Goal: Task Accomplishment & Management: Manage account settings

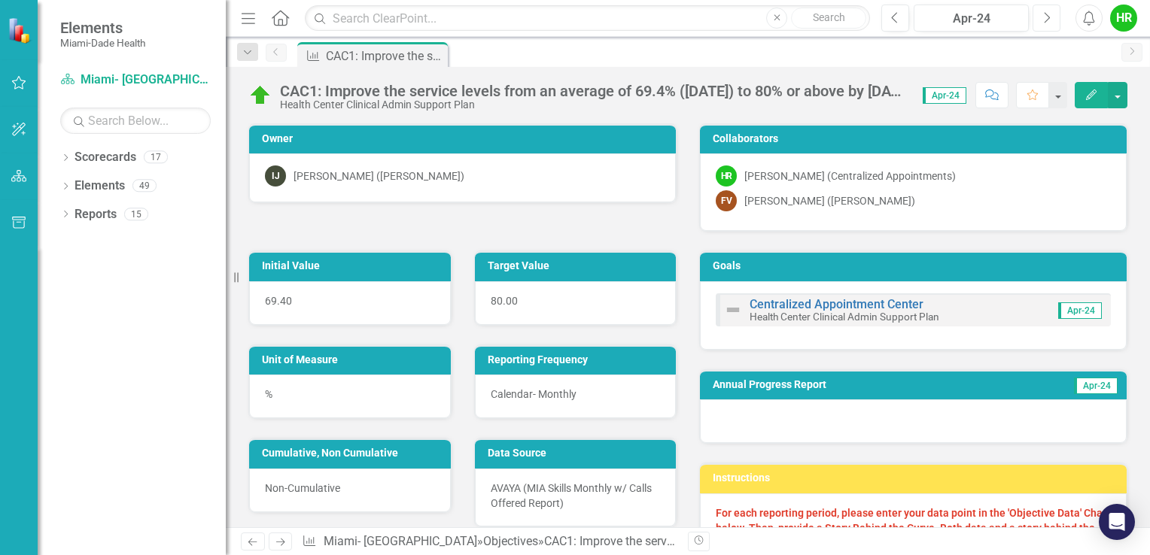
click at [1041, 17] on button "Next" at bounding box center [1046, 18] width 28 height 27
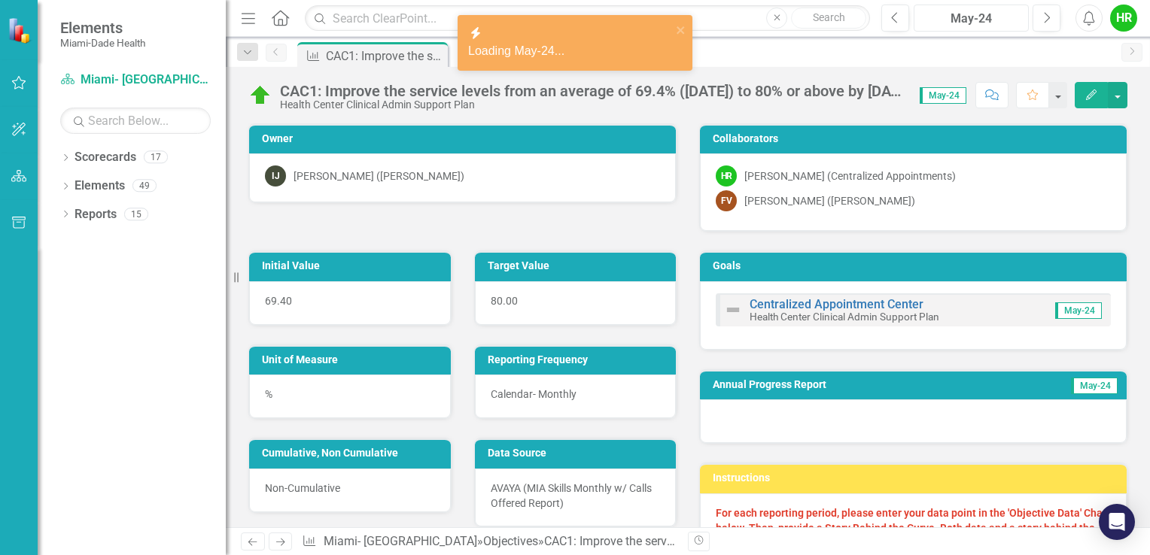
click at [985, 20] on div "May-24" at bounding box center [971, 19] width 105 height 18
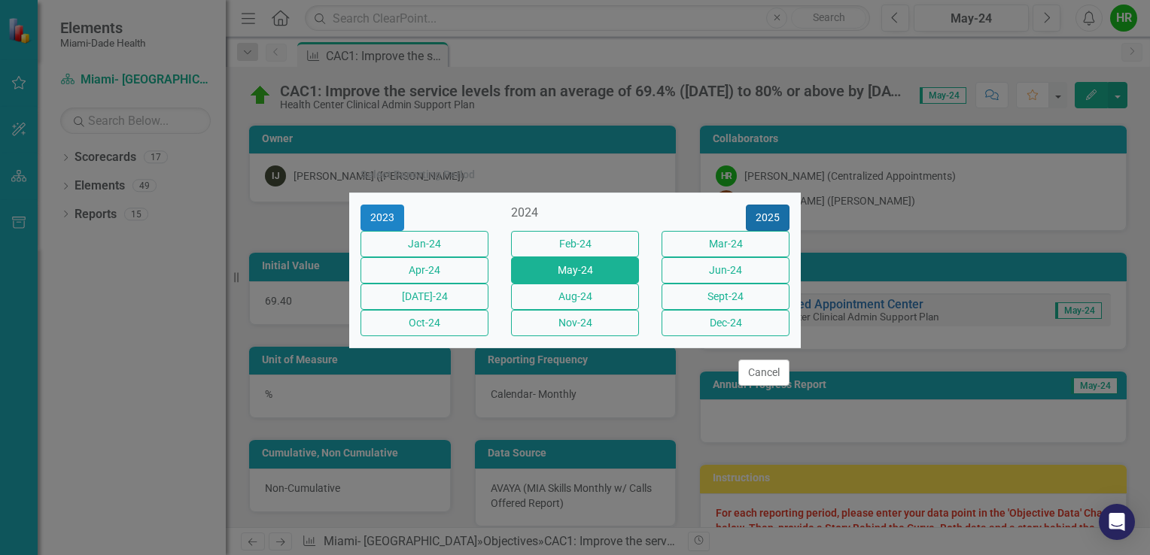
click at [765, 205] on button "2025" at bounding box center [768, 218] width 44 height 26
click at [565, 297] on button "Aug-25" at bounding box center [575, 297] width 128 height 26
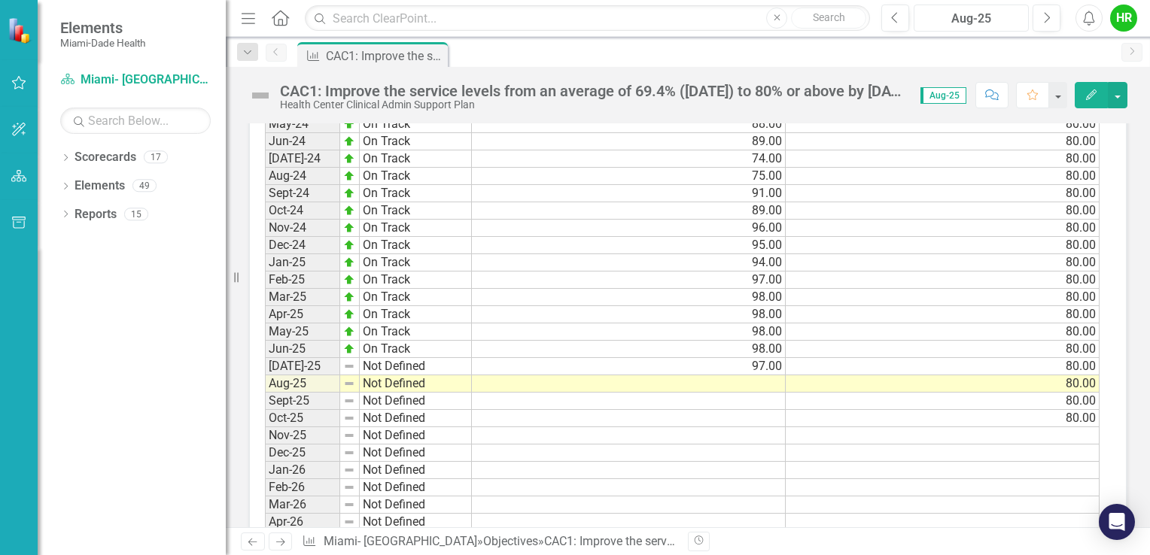
scroll to position [1505, 0]
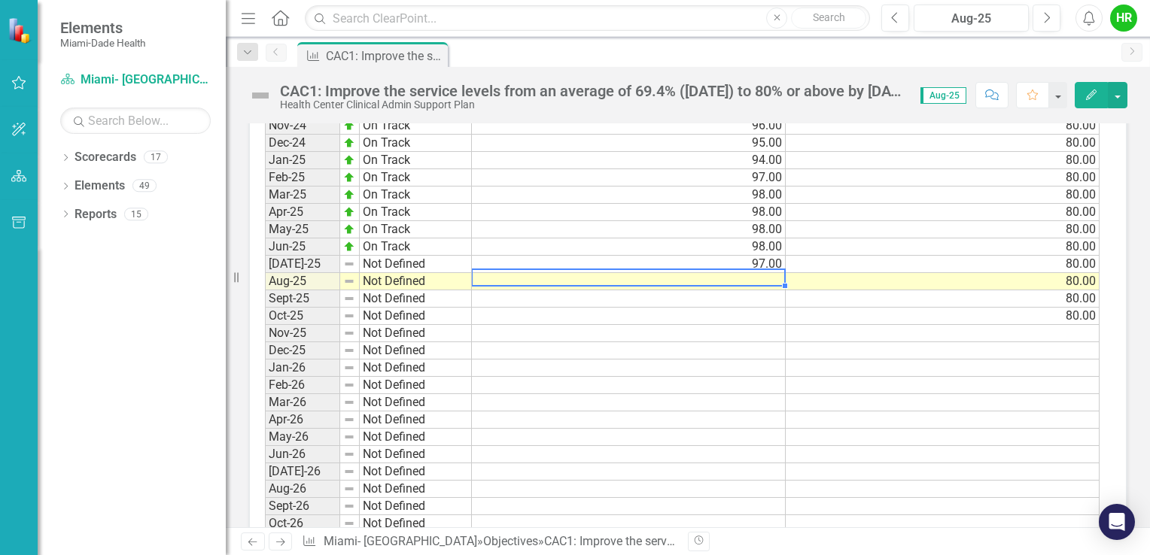
click at [759, 273] on td at bounding box center [629, 281] width 314 height 17
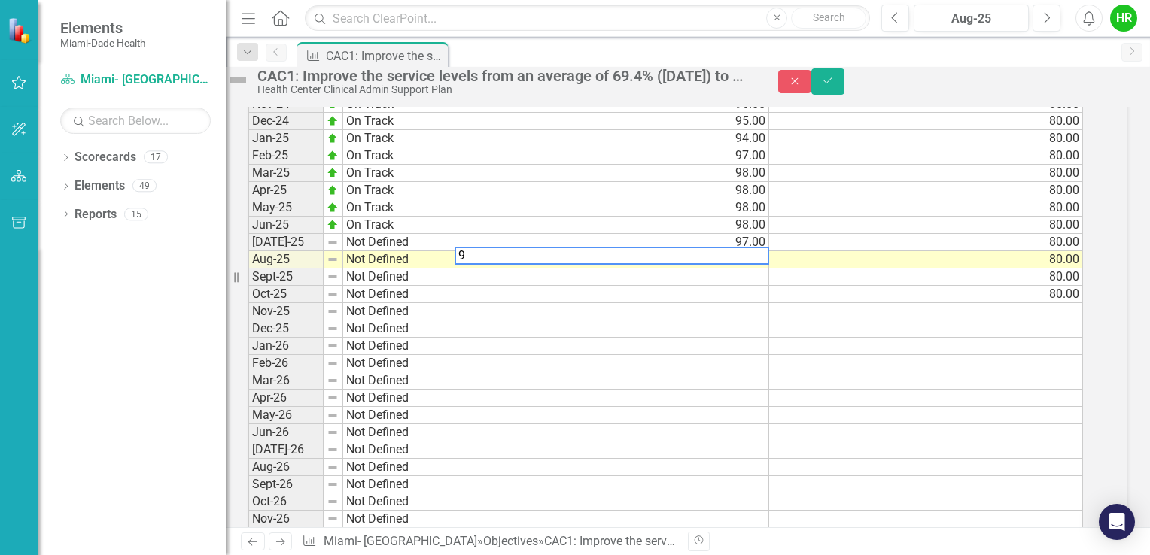
scroll to position [1511, 0]
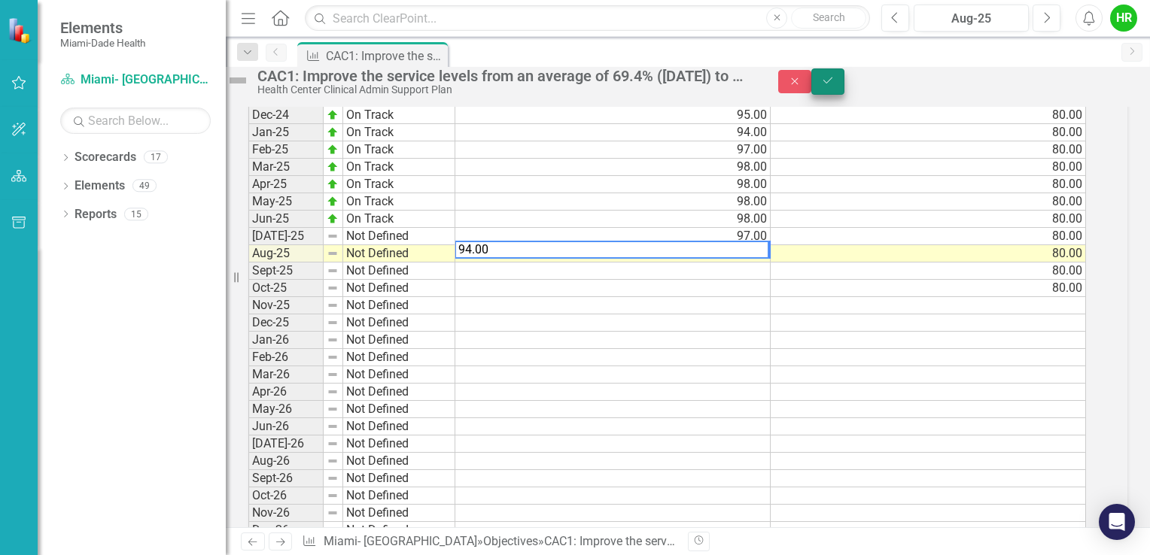
type textarea "94.00"
click at [835, 86] on icon "Save" at bounding box center [828, 80] width 14 height 11
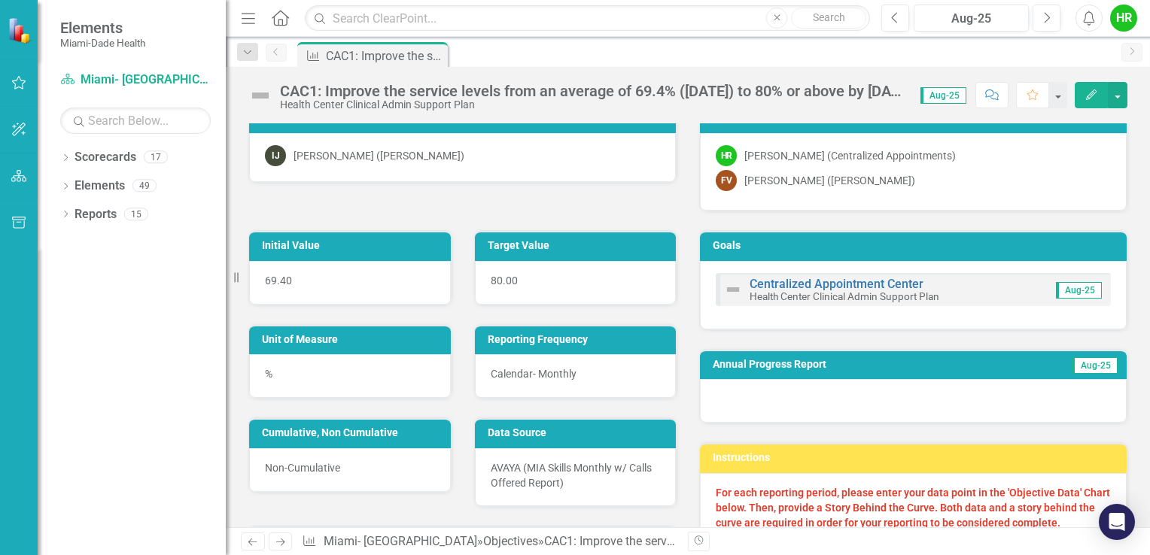
scroll to position [0, 0]
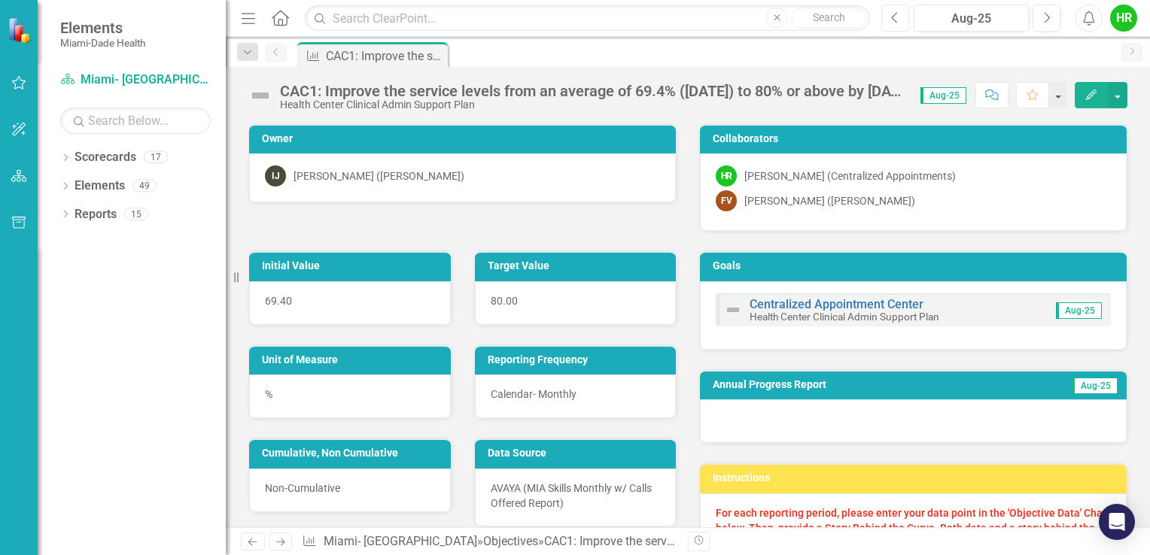
click at [897, 20] on icon "Previous" at bounding box center [895, 18] width 8 height 14
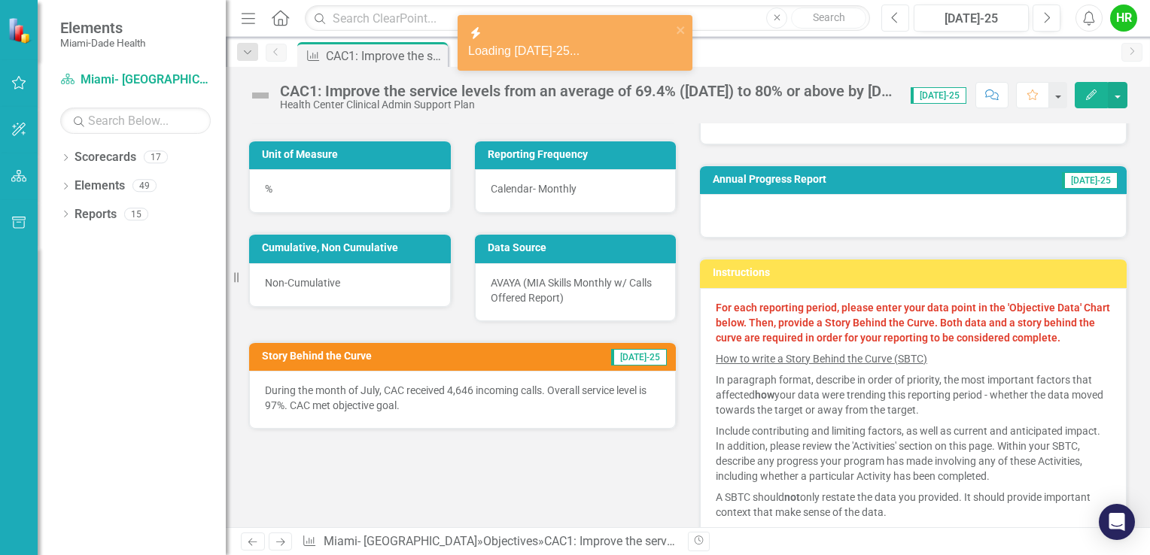
scroll to position [226, 0]
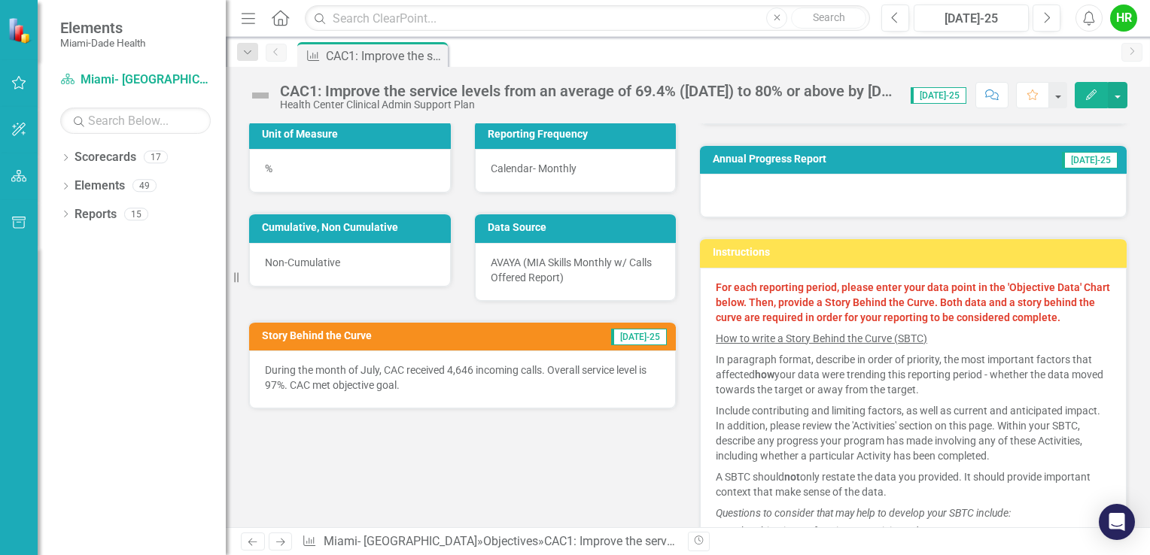
drag, startPoint x: 415, startPoint y: 384, endPoint x: 268, endPoint y: 366, distance: 148.5
click at [268, 366] on p "During the month of July, CAC received 4,646 incoming calls. Overall service le…" at bounding box center [462, 378] width 395 height 30
click at [409, 377] on p "During the month of July, CAC received 4,646 incoming calls. Overall service le…" at bounding box center [462, 378] width 395 height 30
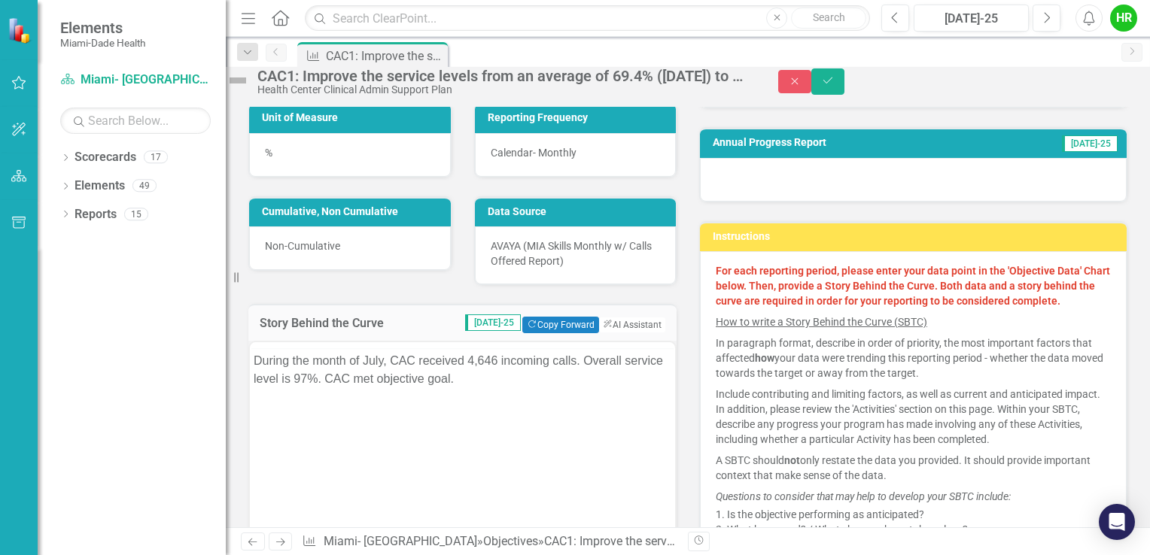
scroll to position [0, 0]
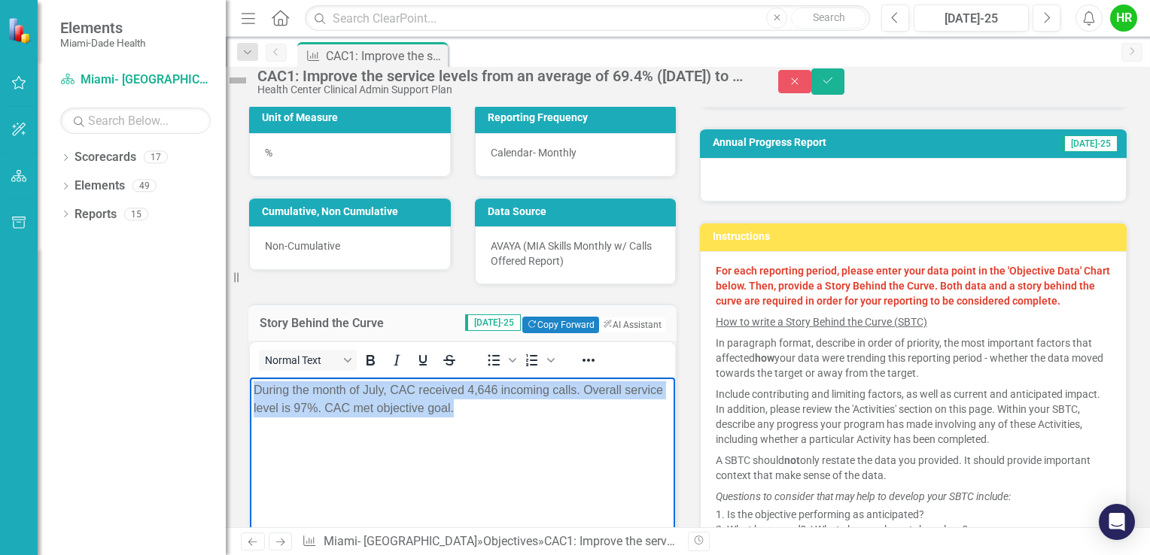
drag, startPoint x: 517, startPoint y: 416, endPoint x: 251, endPoint y: 383, distance: 267.7
click at [251, 382] on body "During the month of July, CAC received 4,646 incoming calls. Overall service le…" at bounding box center [462, 490] width 425 height 226
copy p "During the month of July, CAC received 4,646 incoming calls. Overall service le…"
click at [409, 453] on body "During the month of July, CAC received 4,646 incoming calls. Overall service le…" at bounding box center [462, 490] width 425 height 226
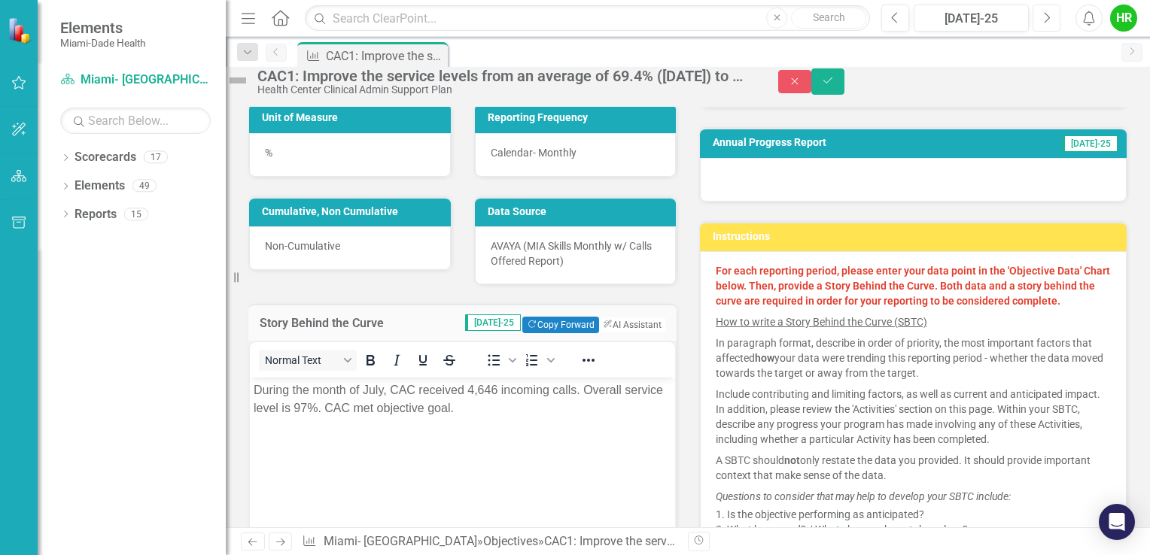
click at [1045, 20] on icon "Next" at bounding box center [1046, 18] width 8 height 14
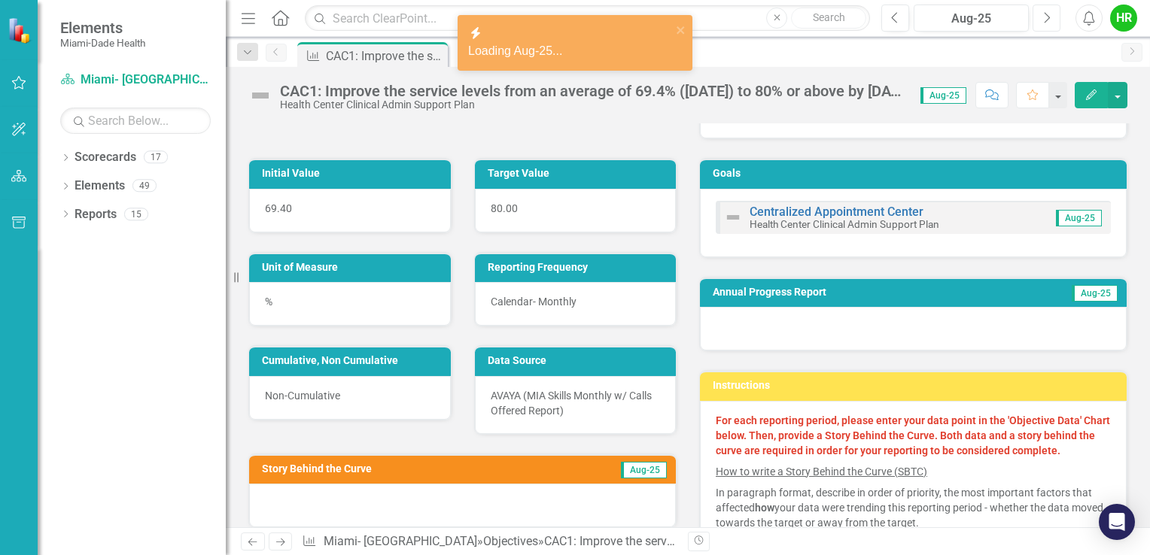
scroll to position [226, 0]
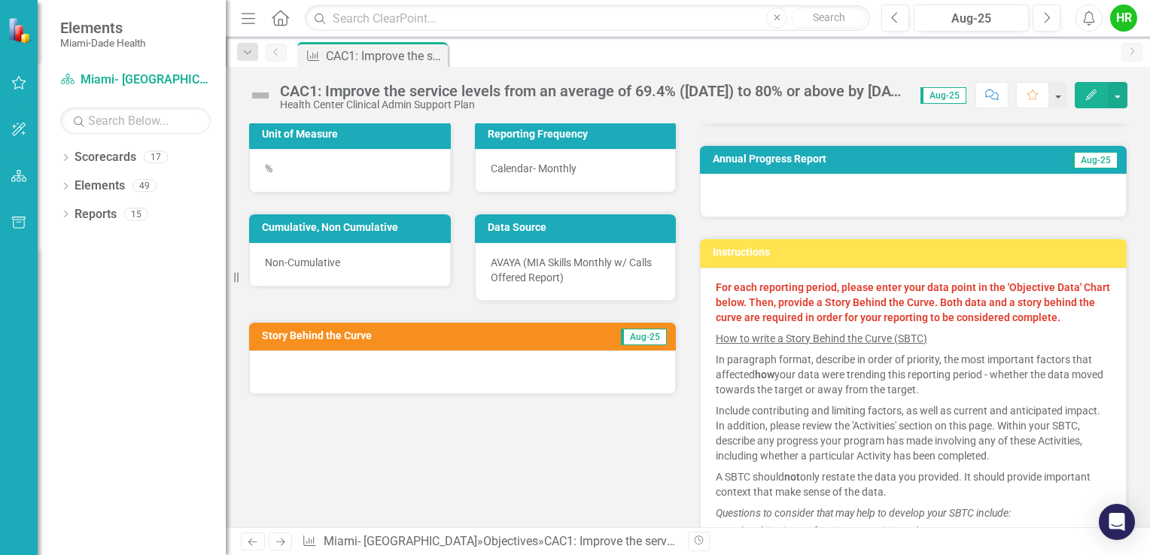
click at [496, 351] on div at bounding box center [462, 373] width 427 height 44
click at [488, 360] on div at bounding box center [462, 373] width 427 height 44
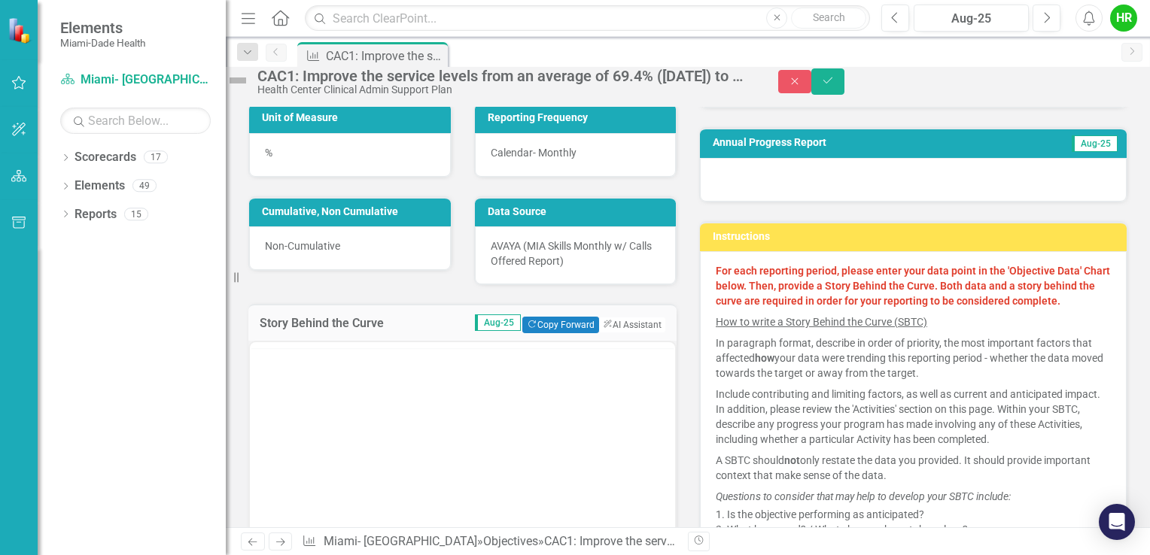
scroll to position [0, 0]
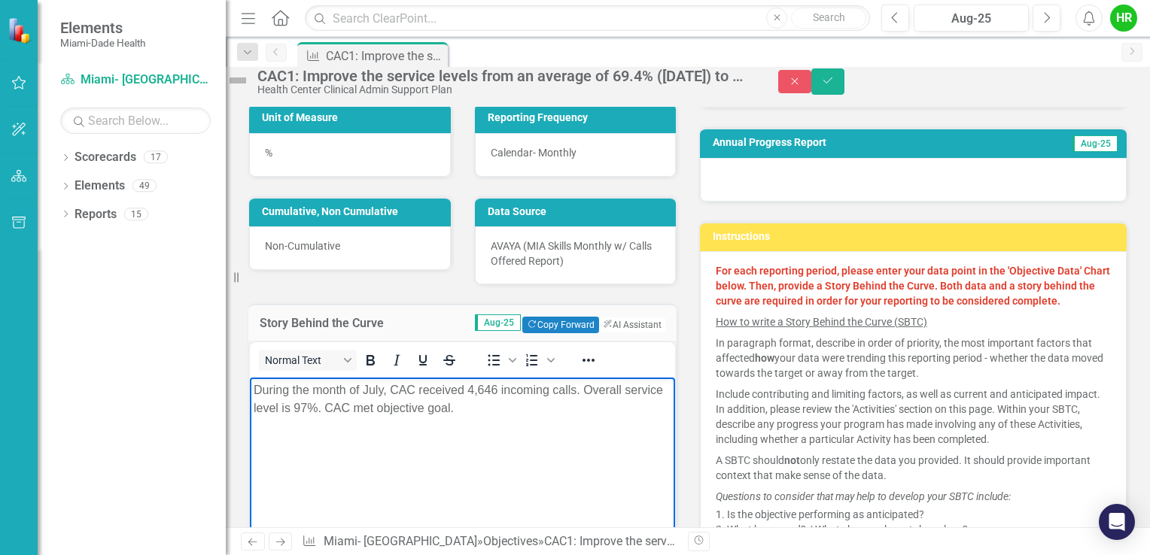
click at [384, 393] on p "During the month of July, CAC received 4,646 incoming calls. Overall service le…" at bounding box center [463, 399] width 418 height 36
click at [512, 388] on p "During the month of August, CAC received 4,646 incoming calls. Overall service …" at bounding box center [463, 399] width 418 height 36
click at [675, 522] on html "During the month of August, CAC received incoming calls. Overall service level …" at bounding box center [462, 490] width 425 height 226
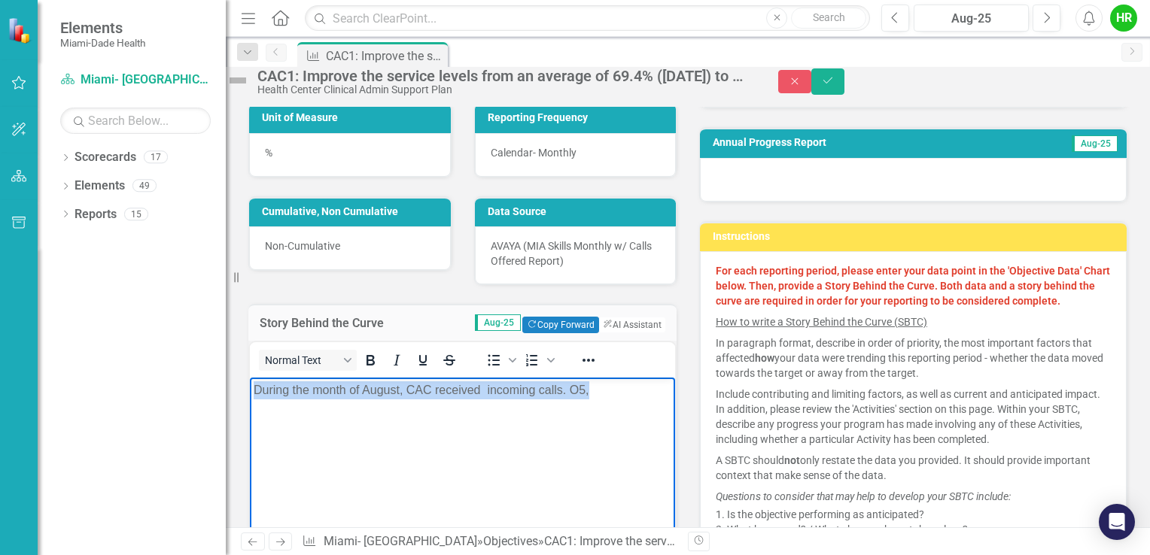
drag, startPoint x: 604, startPoint y: 392, endPoint x: 208, endPoint y: 386, distance: 395.9
click at [250, 386] on html "During the month of August, CAC received incoming calls. O5," at bounding box center [462, 490] width 425 height 226
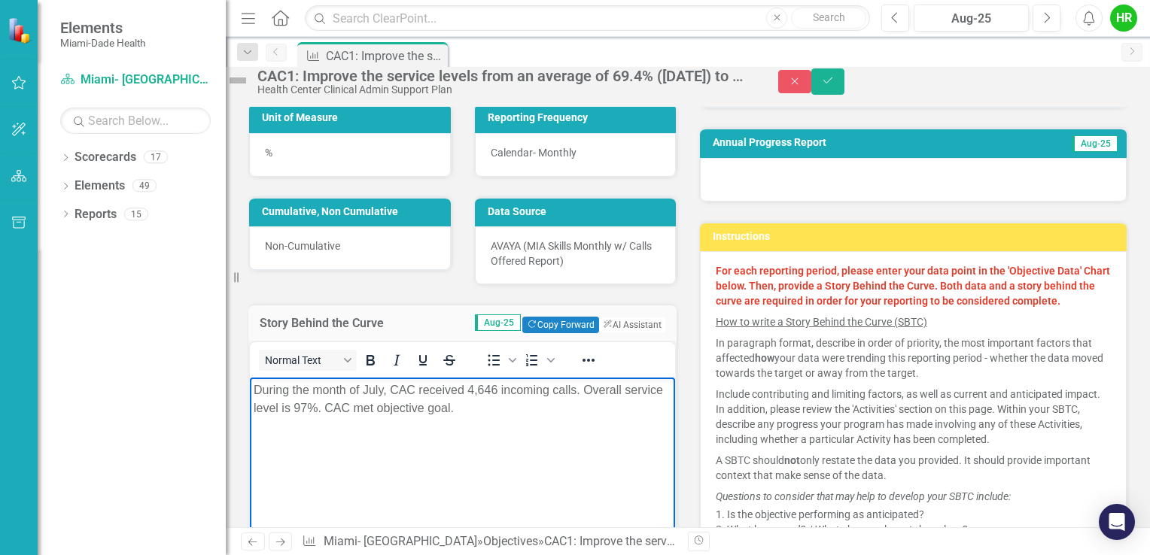
click at [497, 389] on p "During the month of July, CAC received 4,646 incoming calls. Overall service le…" at bounding box center [463, 399] width 418 height 36
click at [596, 421] on body "During the month of July, CAC received 5,146 incoming calls. Overall service le…" at bounding box center [462, 490] width 425 height 226
click at [347, 412] on p "During the month of July, CAC received 5,146 incoming calls. Overall service le…" at bounding box center [463, 399] width 418 height 36
click at [422, 441] on body "During the month of July, CAC received 5,146 incoming calls. Overall service le…" at bounding box center [462, 490] width 425 height 226
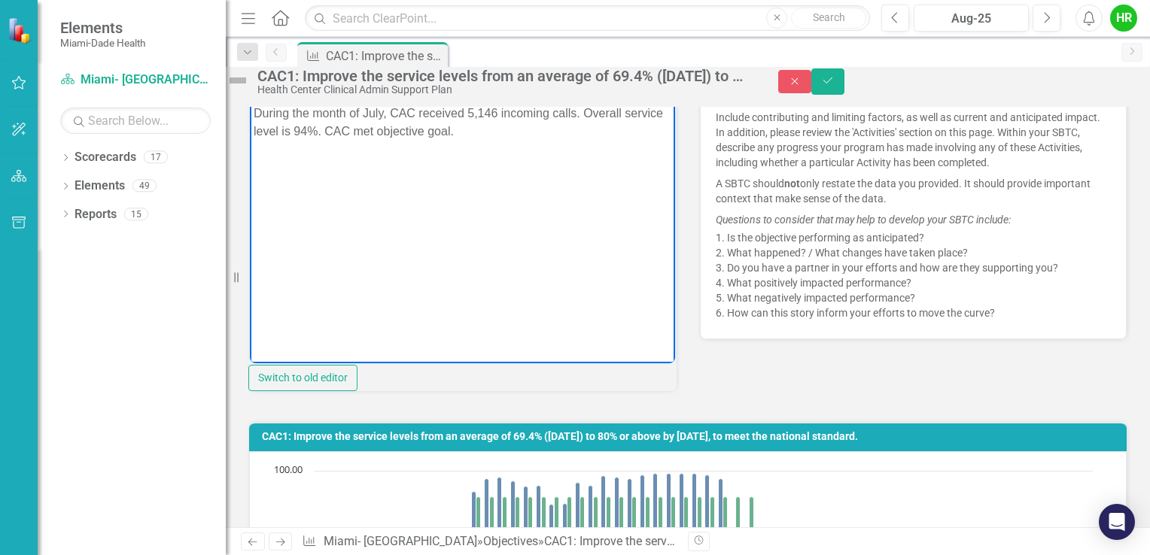
scroll to position [527, 0]
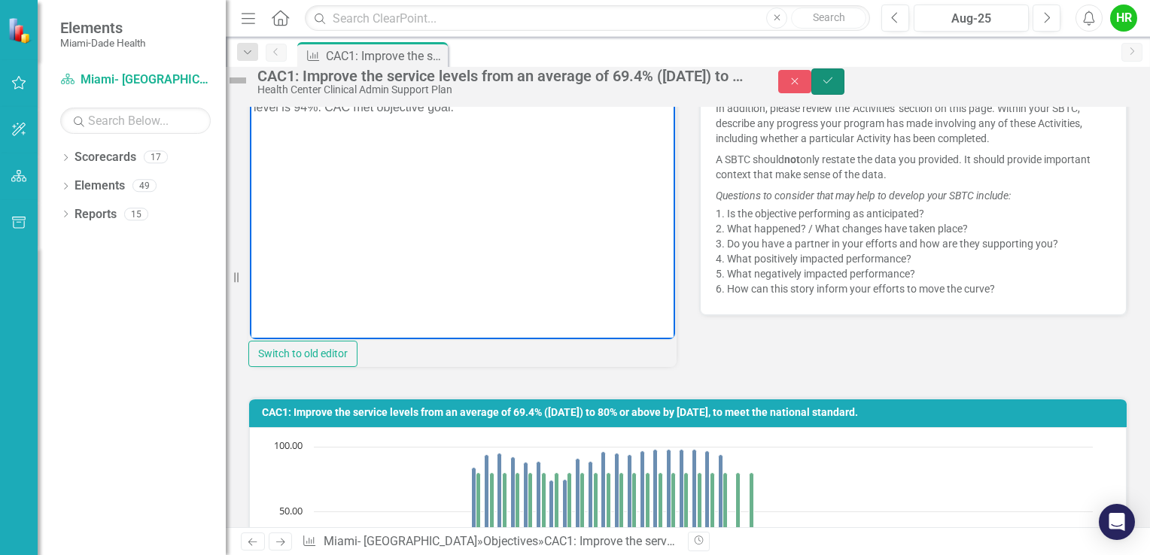
click at [835, 84] on icon "Save" at bounding box center [828, 80] width 14 height 11
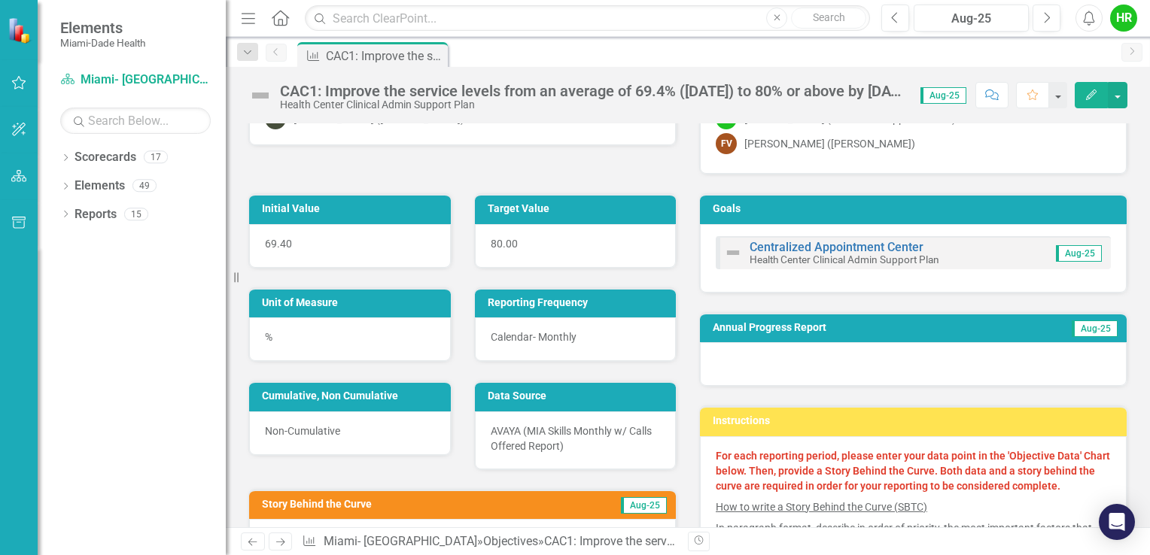
scroll to position [376, 0]
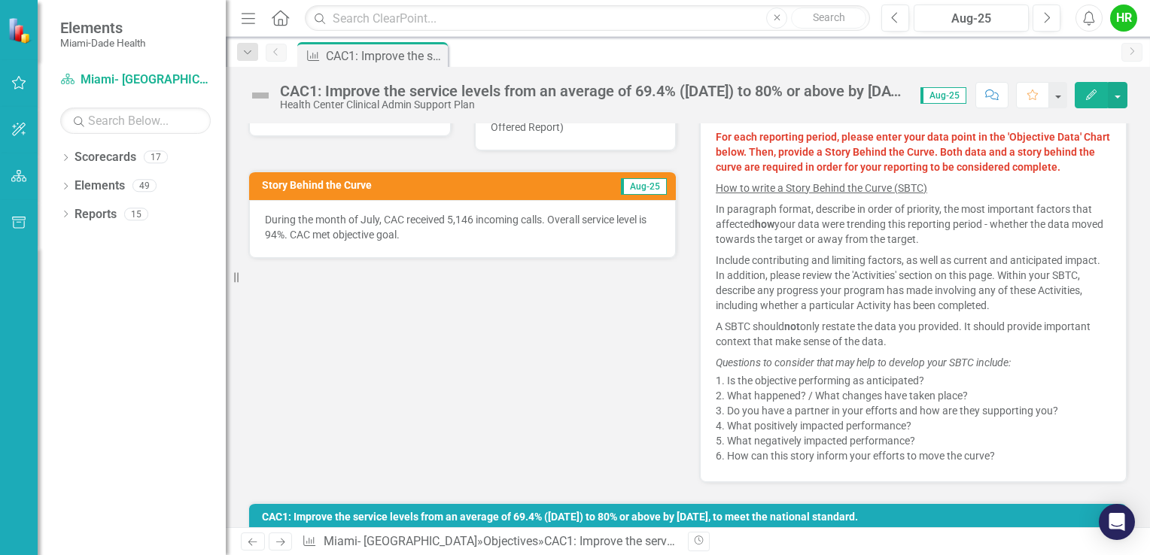
click at [331, 216] on p "During the month of July, CAC received 5,146 incoming calls. Overall service le…" at bounding box center [462, 227] width 395 height 30
